Goal: Find specific page/section: Find specific page/section

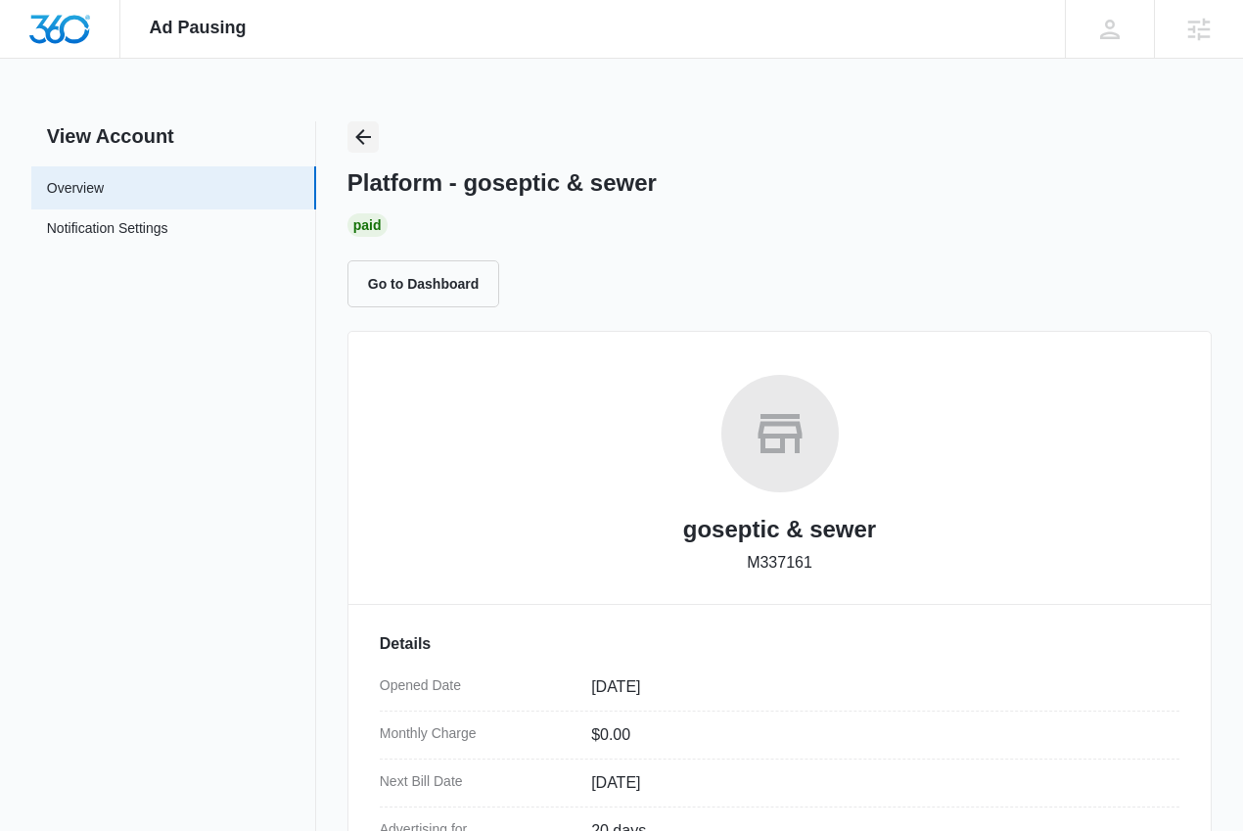
click at [366, 140] on icon "Back" at bounding box center [362, 136] width 23 height 23
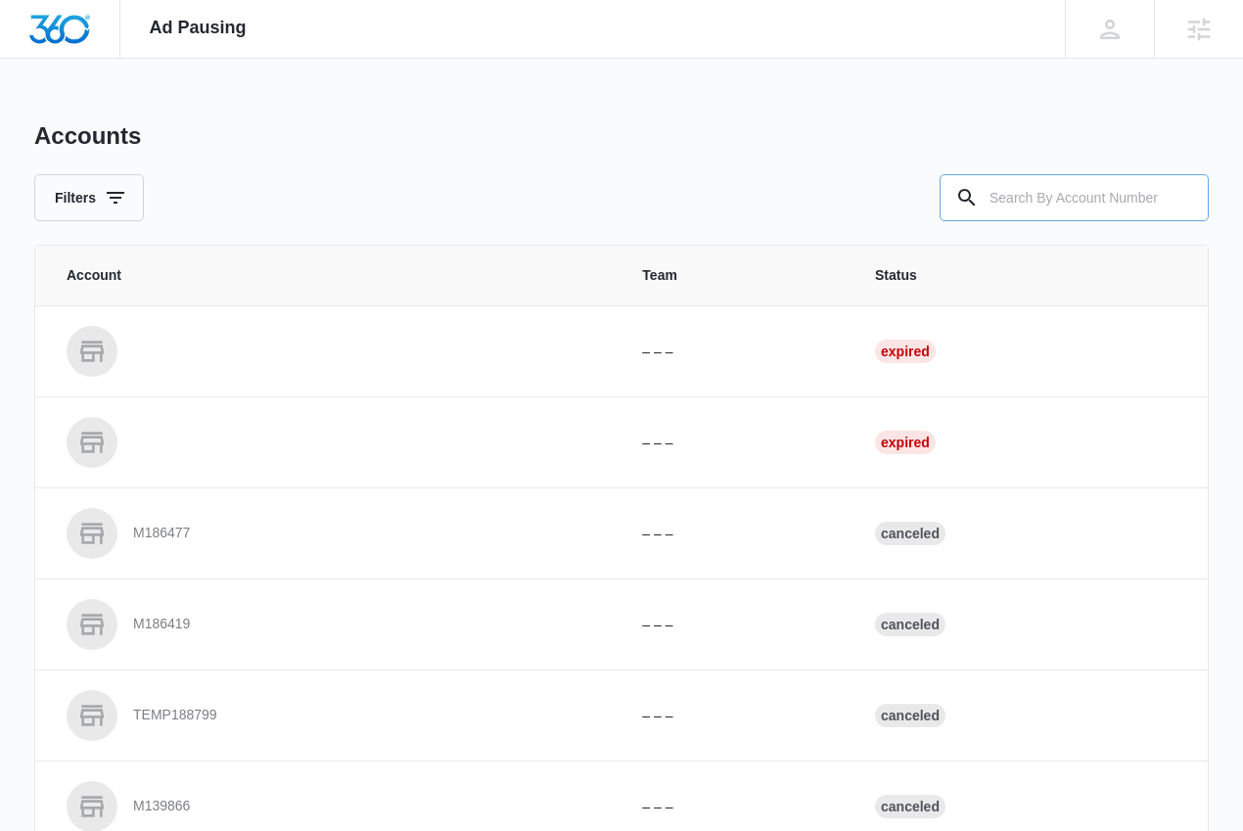
click at [1025, 198] on input "text" at bounding box center [1074, 197] width 269 height 47
type input "M4060"
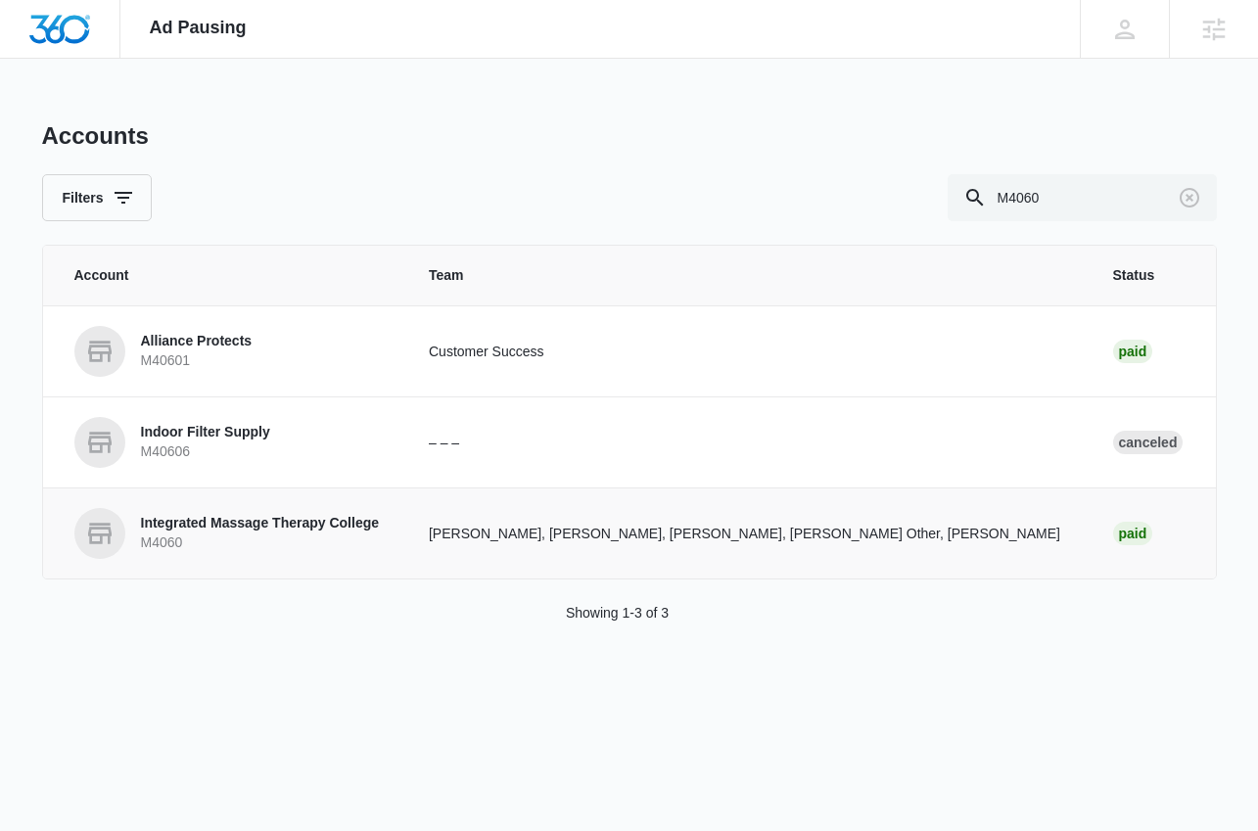
click at [274, 525] on p "Integrated Massage Therapy College" at bounding box center [260, 524] width 239 height 20
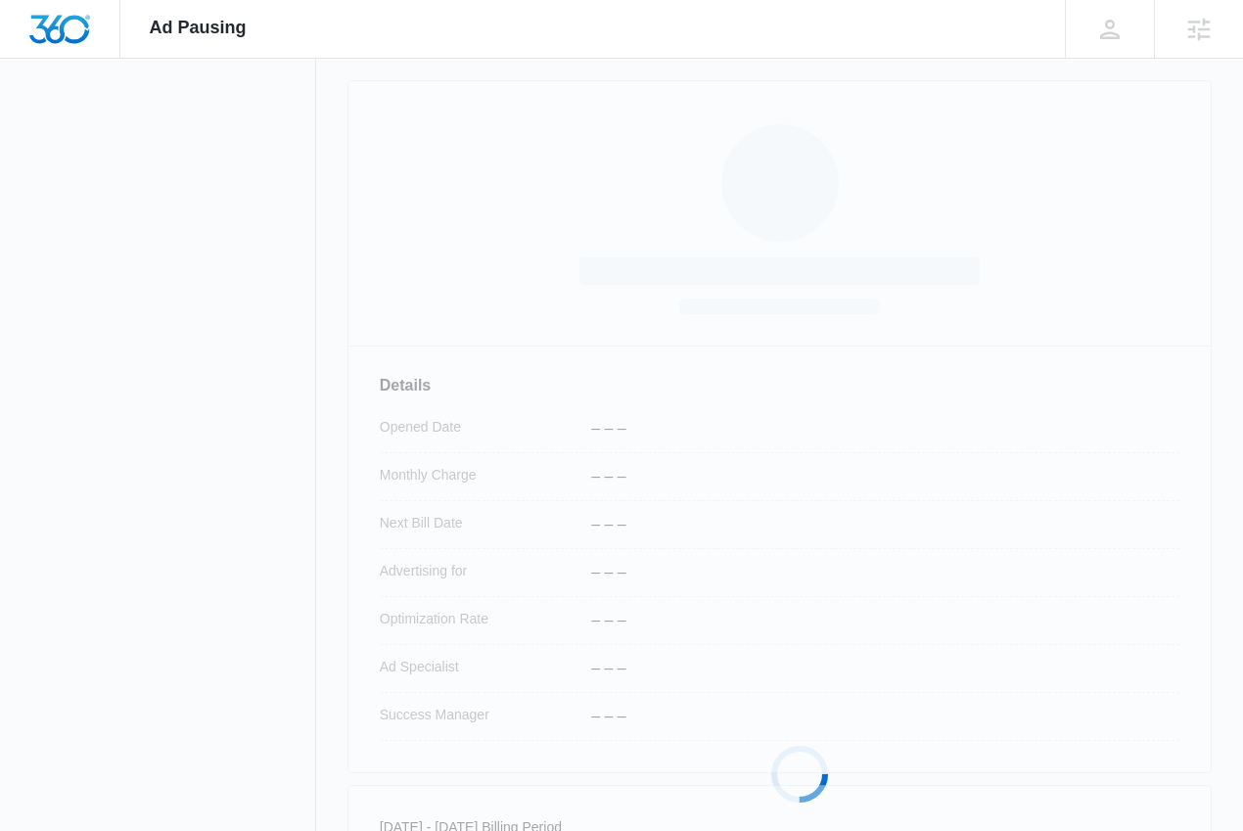
scroll to position [340, 0]
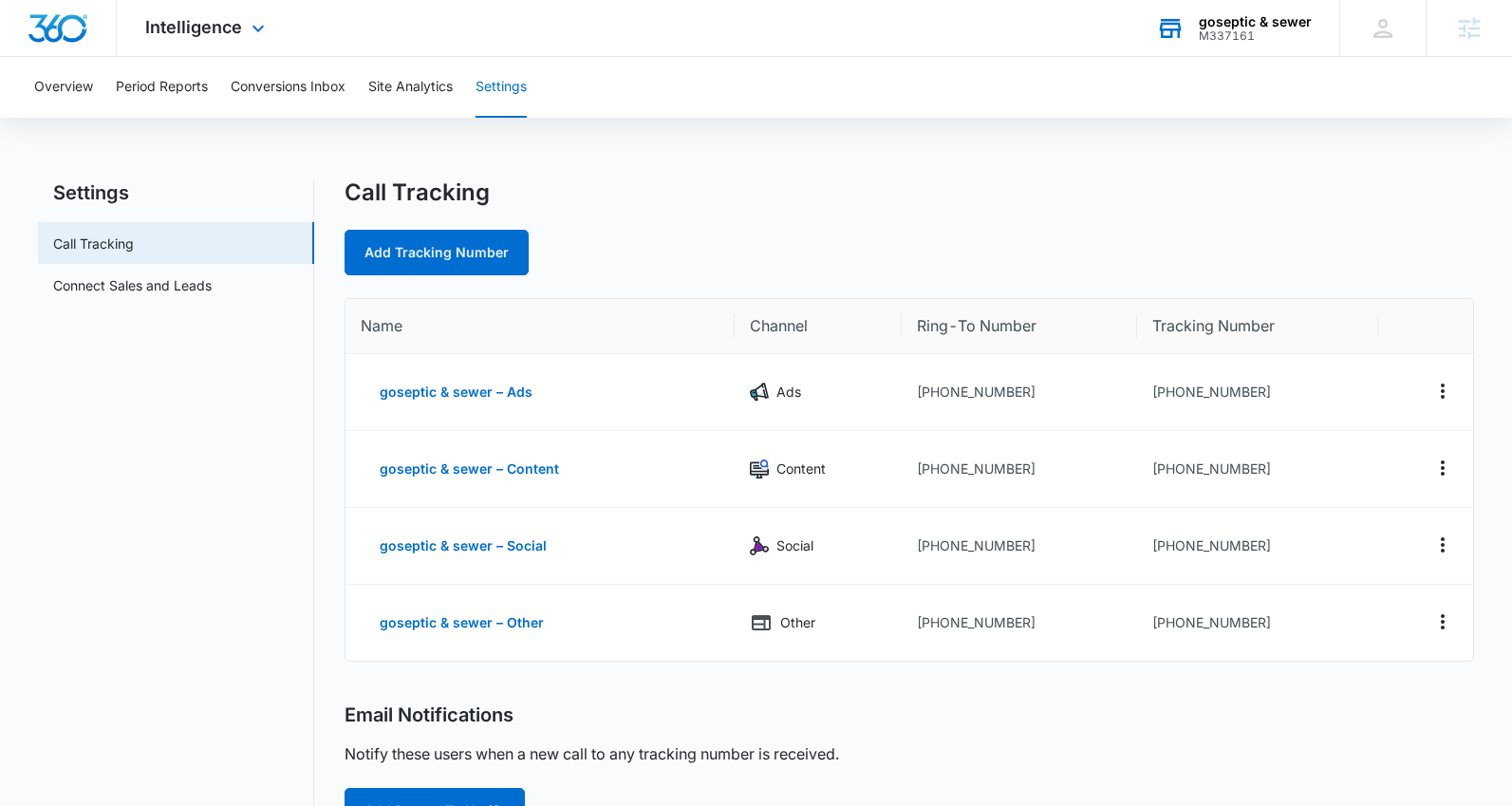
click at [1272, 23] on div "goseptic & sewer" at bounding box center [1255, 22] width 113 height 16
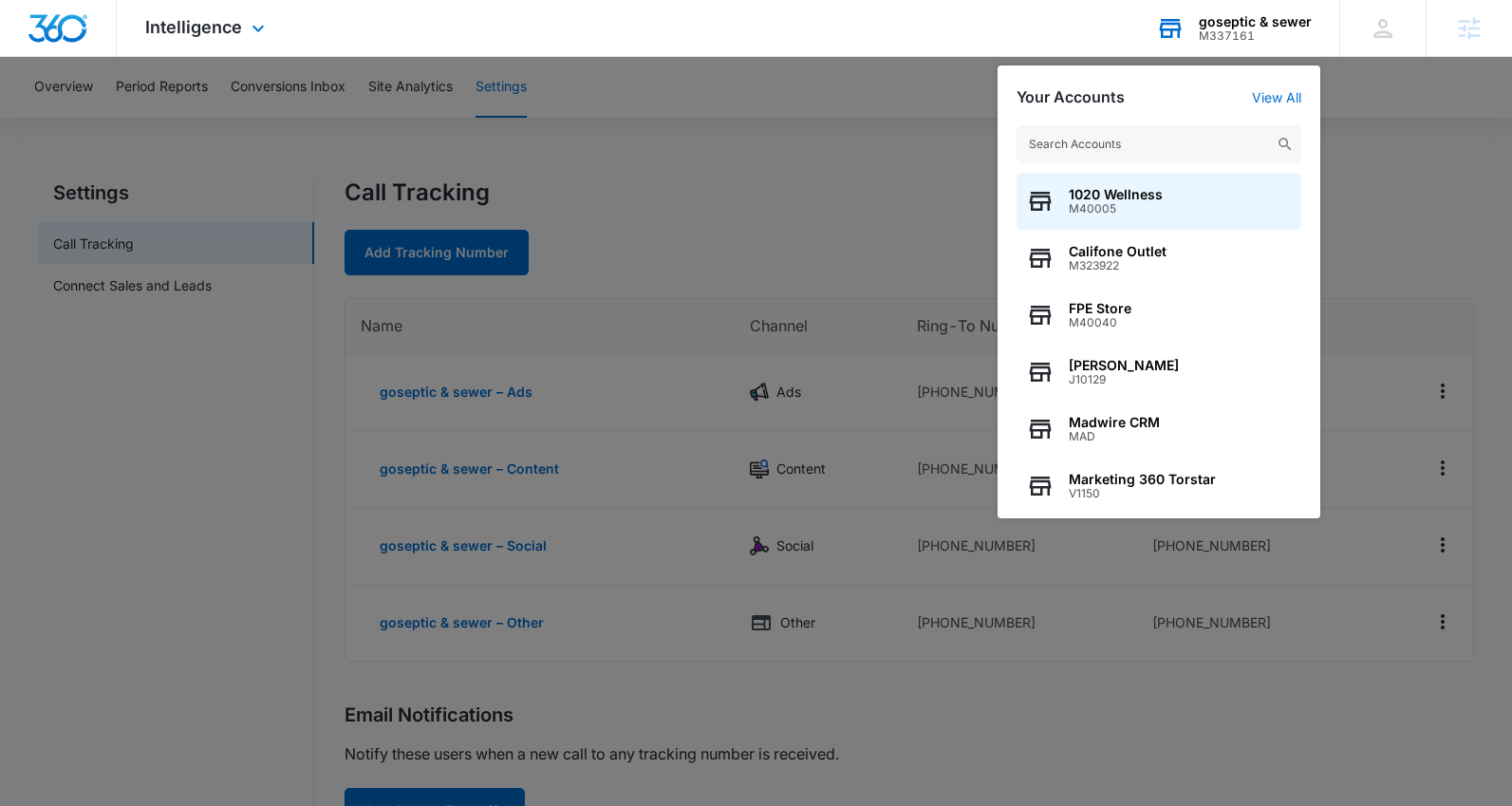
click at [1203, 142] on input "text" at bounding box center [1159, 144] width 285 height 38
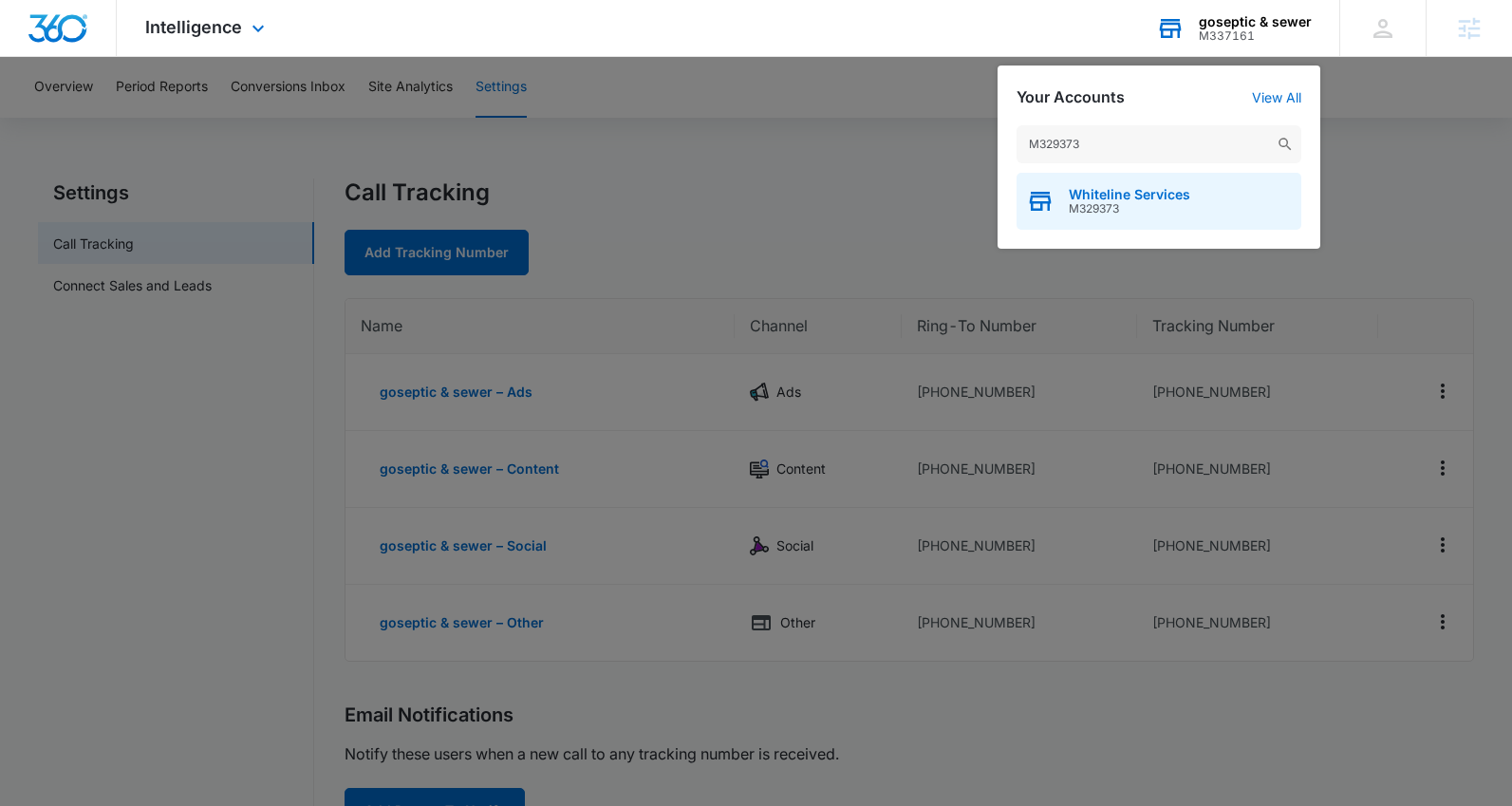
type input "M329373"
click at [1213, 202] on div "Whiteline Services M329373" at bounding box center [1159, 201] width 285 height 57
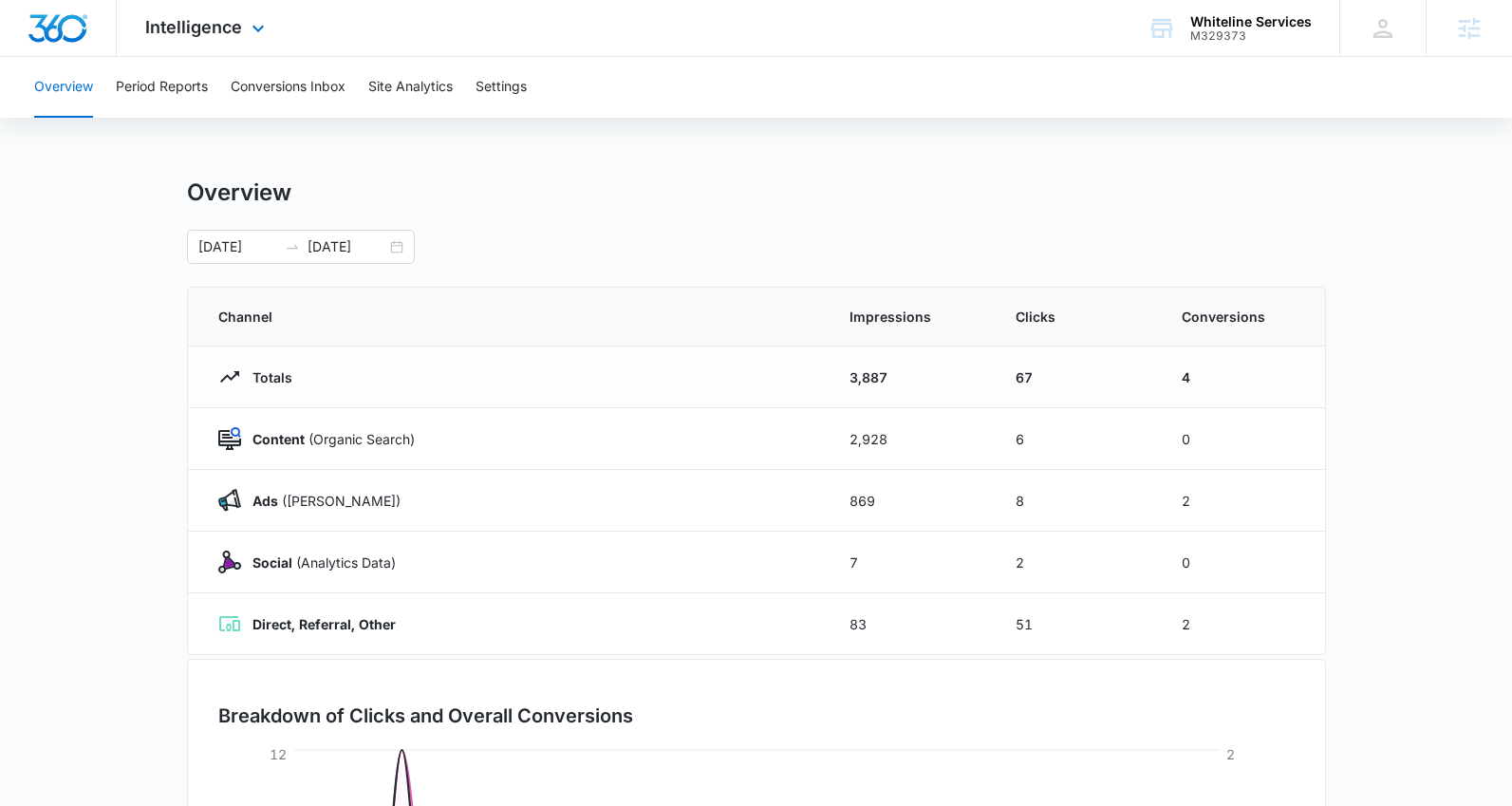
click at [234, 43] on div "Intelligence Apps Reputation Websites Forms CRM Email Social Content Ads Intell…" at bounding box center [207, 28] width 181 height 56
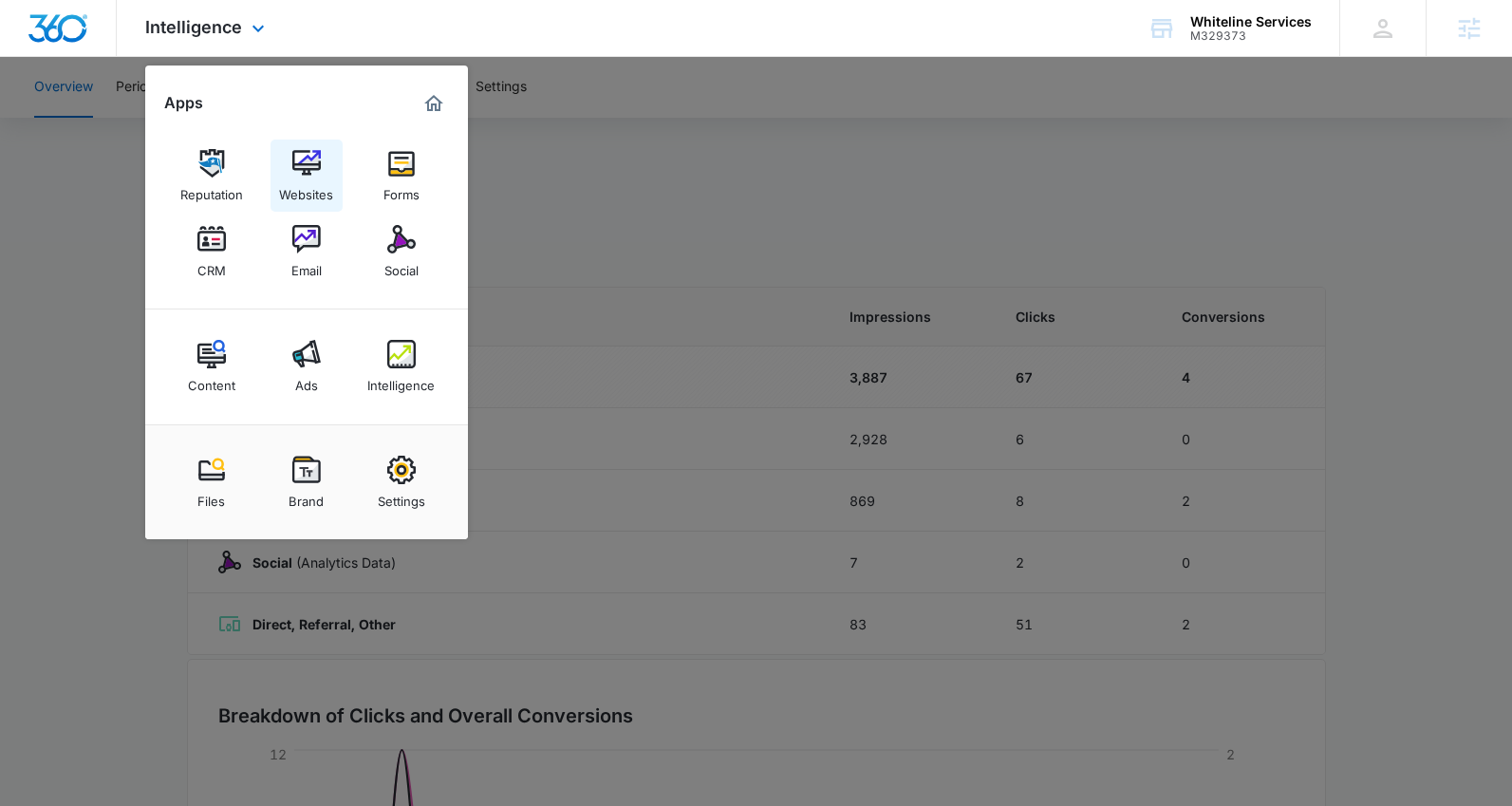
click at [326, 157] on link "Websites" at bounding box center [306, 176] width 72 height 72
